Goal: Transaction & Acquisition: Book appointment/travel/reservation

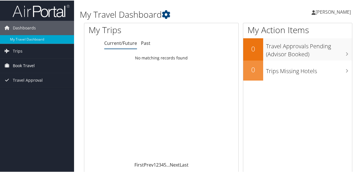
click at [17, 67] on span "Book Travel" at bounding box center [24, 65] width 22 height 14
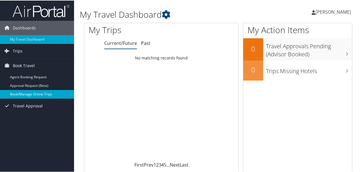
click at [27, 91] on link "Book/Manage Online Trips" at bounding box center [37, 93] width 74 height 9
click at [15, 95] on link "Book/Manage Online Trips" at bounding box center [37, 93] width 74 height 9
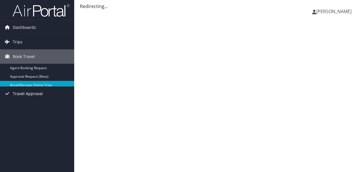
drag, startPoint x: 0, startPoint y: 0, endPoint x: 15, endPoint y: 95, distance: 96.1
click at [15, 95] on span "Travel Approval" at bounding box center [28, 93] width 30 height 14
